Goal: Information Seeking & Learning: Learn about a topic

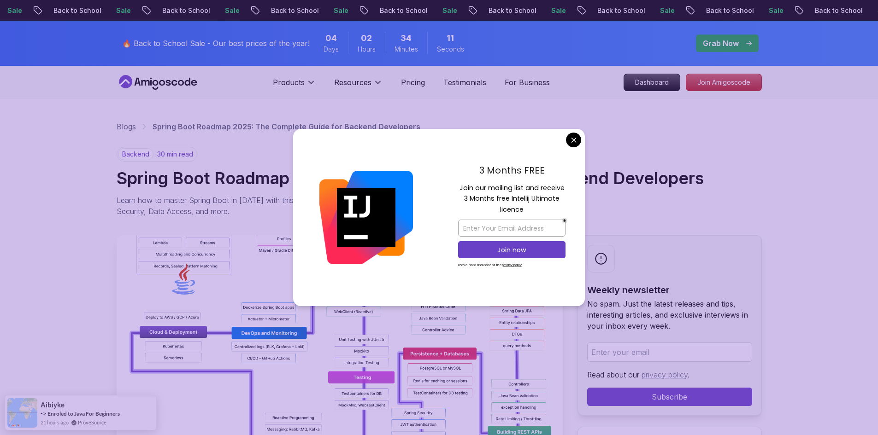
click at [582, 69] on nav "Products Resources Pricing Testimonials For Business Dashboard Join Amigoscode" at bounding box center [439, 82] width 645 height 33
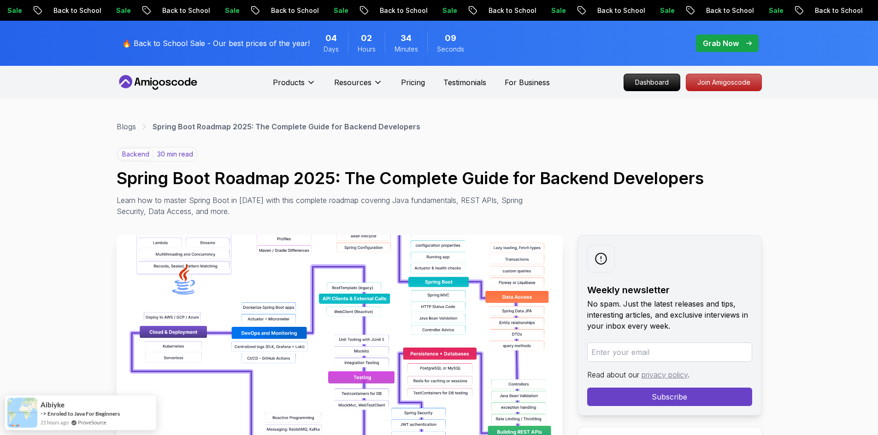
drag, startPoint x: 745, startPoint y: 106, endPoint x: 768, endPoint y: 70, distance: 41.8
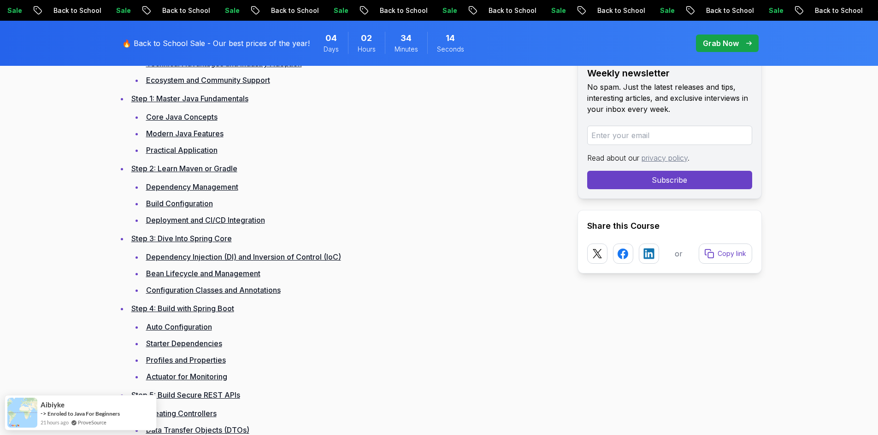
scroll to position [1382, 0]
